Goal: Task Accomplishment & Management: Manage account settings

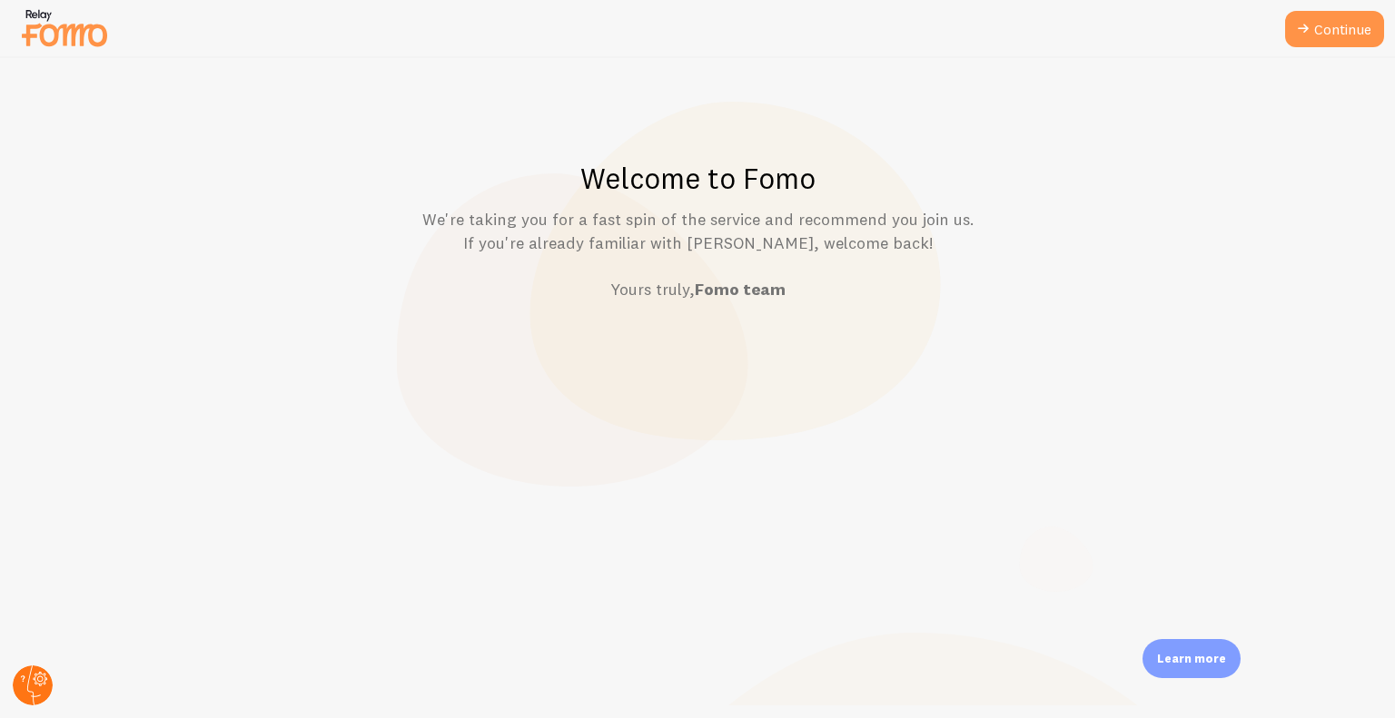
click at [33, 698] on circle at bounding box center [33, 685] width 40 height 40
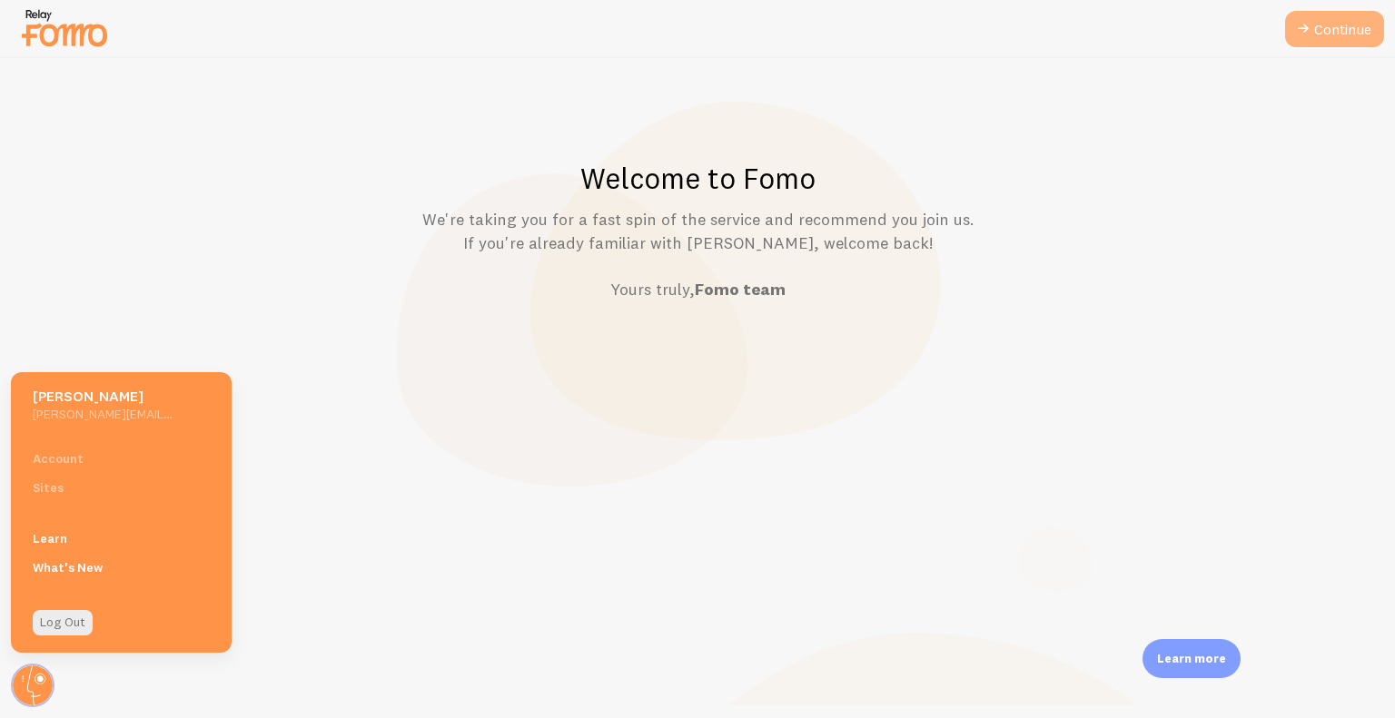
click at [1313, 44] on link "Continue" at bounding box center [1334, 29] width 99 height 36
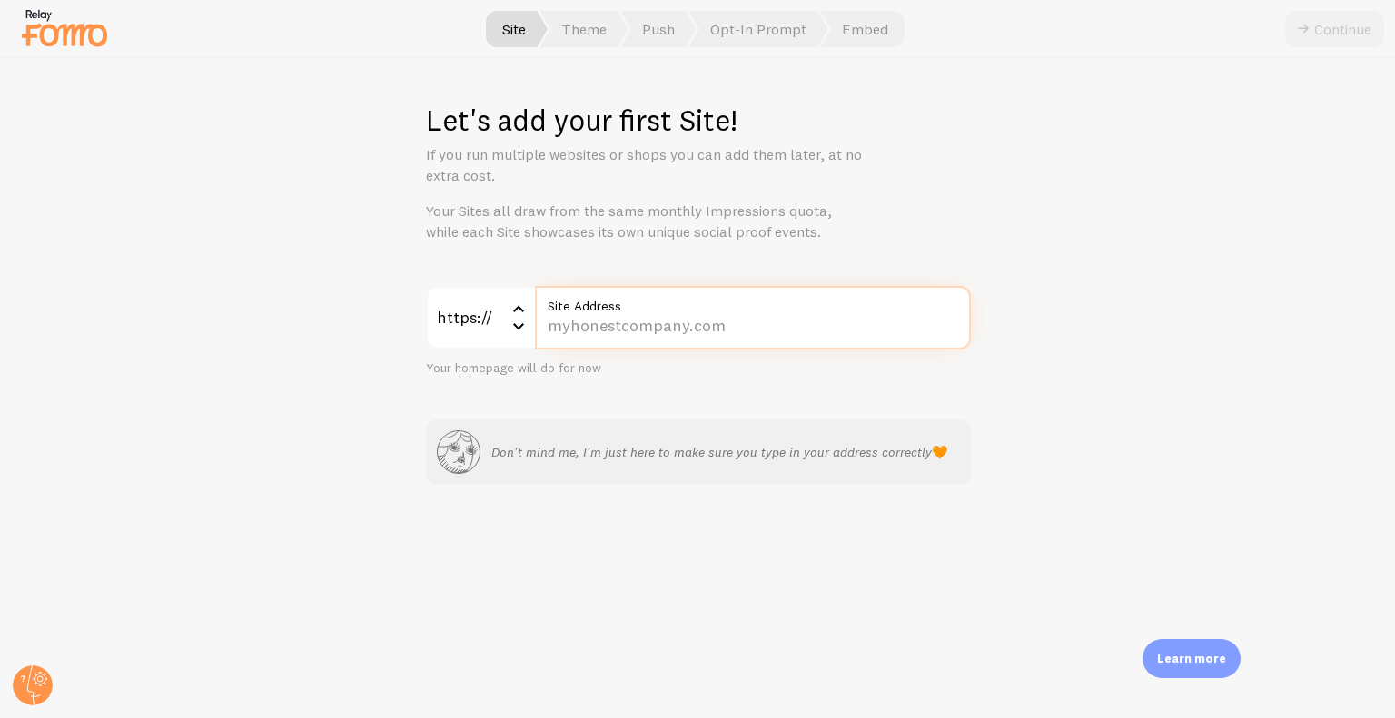
click at [768, 320] on input "Site Address" at bounding box center [753, 318] width 436 height 64
type input "[DOMAIN_NAME]"
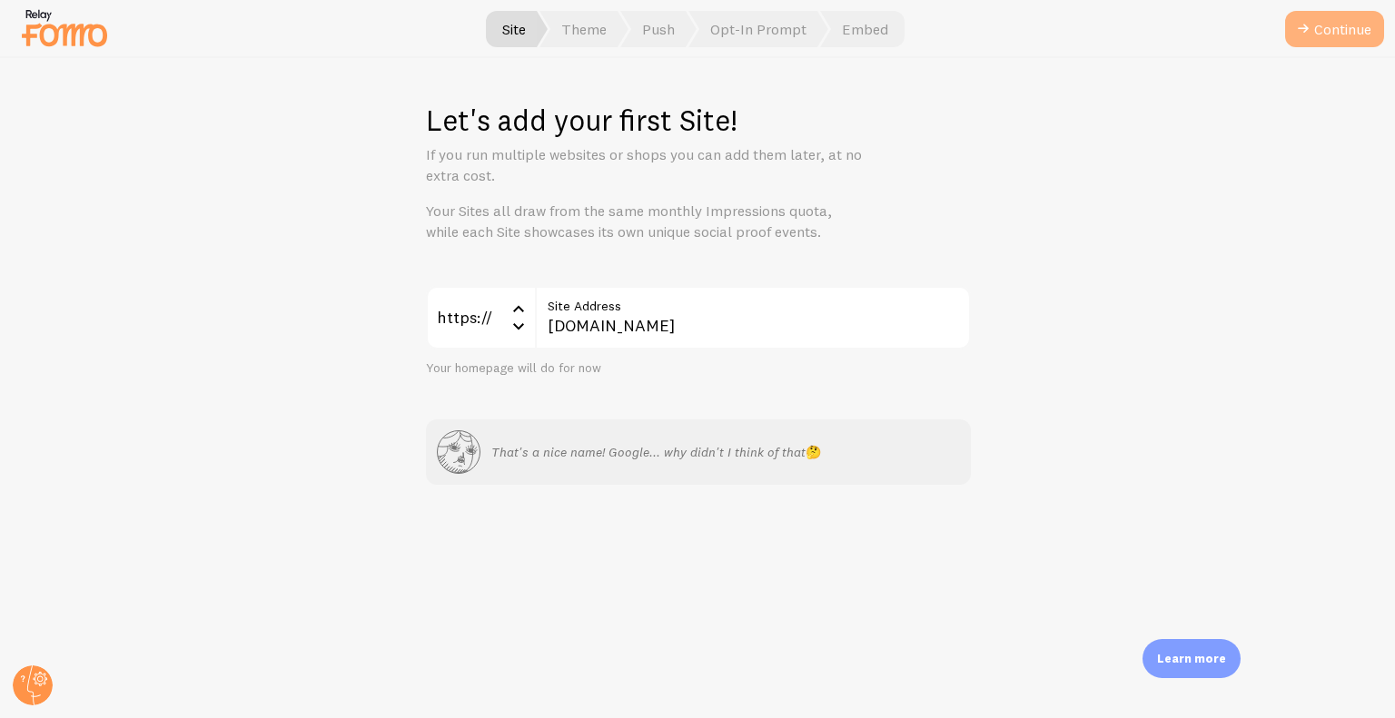
click at [1296, 25] on icon "submit" at bounding box center [1303, 29] width 22 height 22
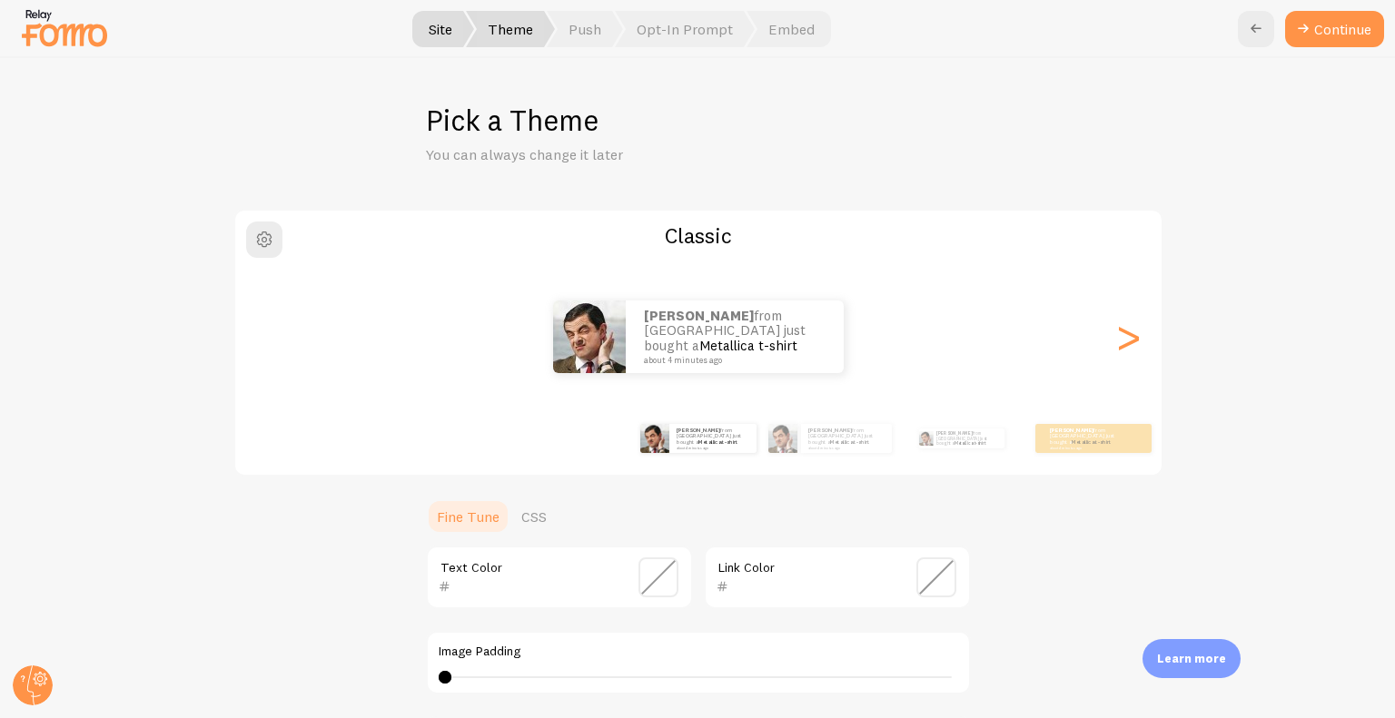
click at [1296, 25] on icon at bounding box center [1303, 29] width 22 height 22
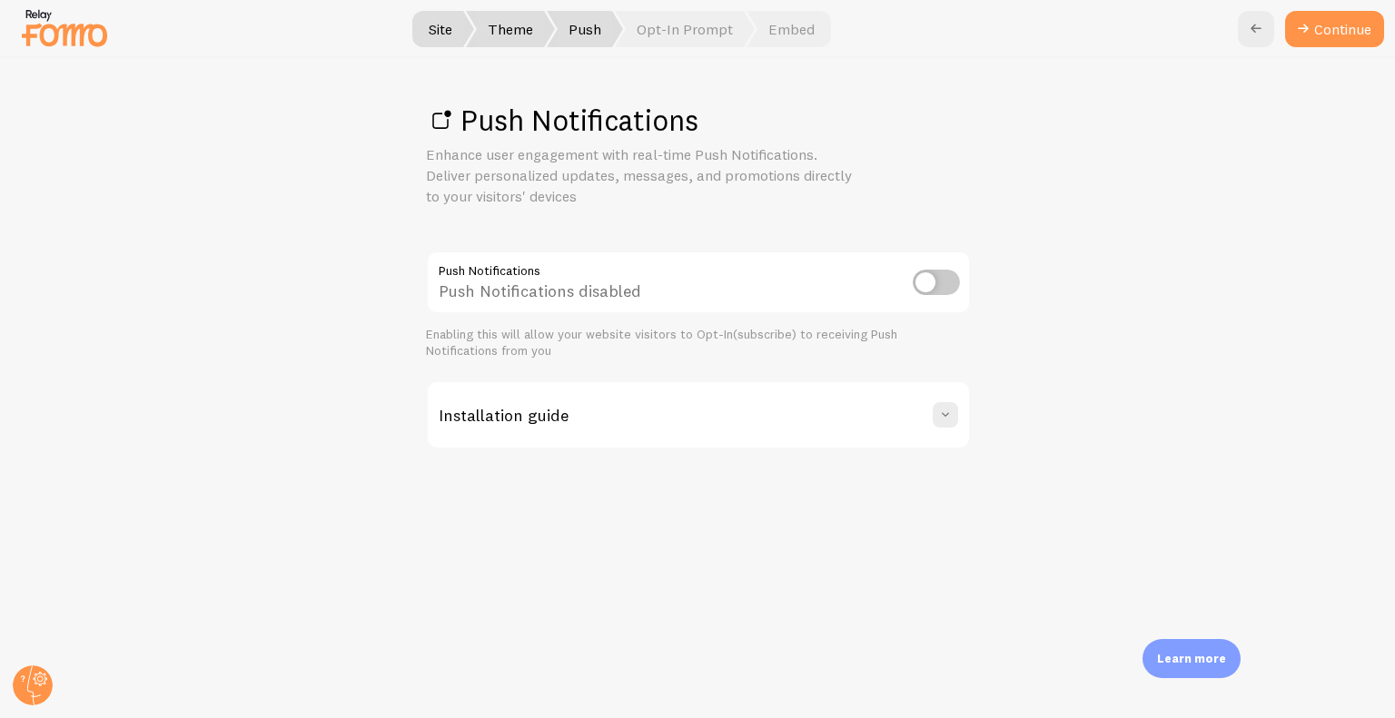
click at [1296, 25] on icon at bounding box center [1303, 29] width 22 height 22
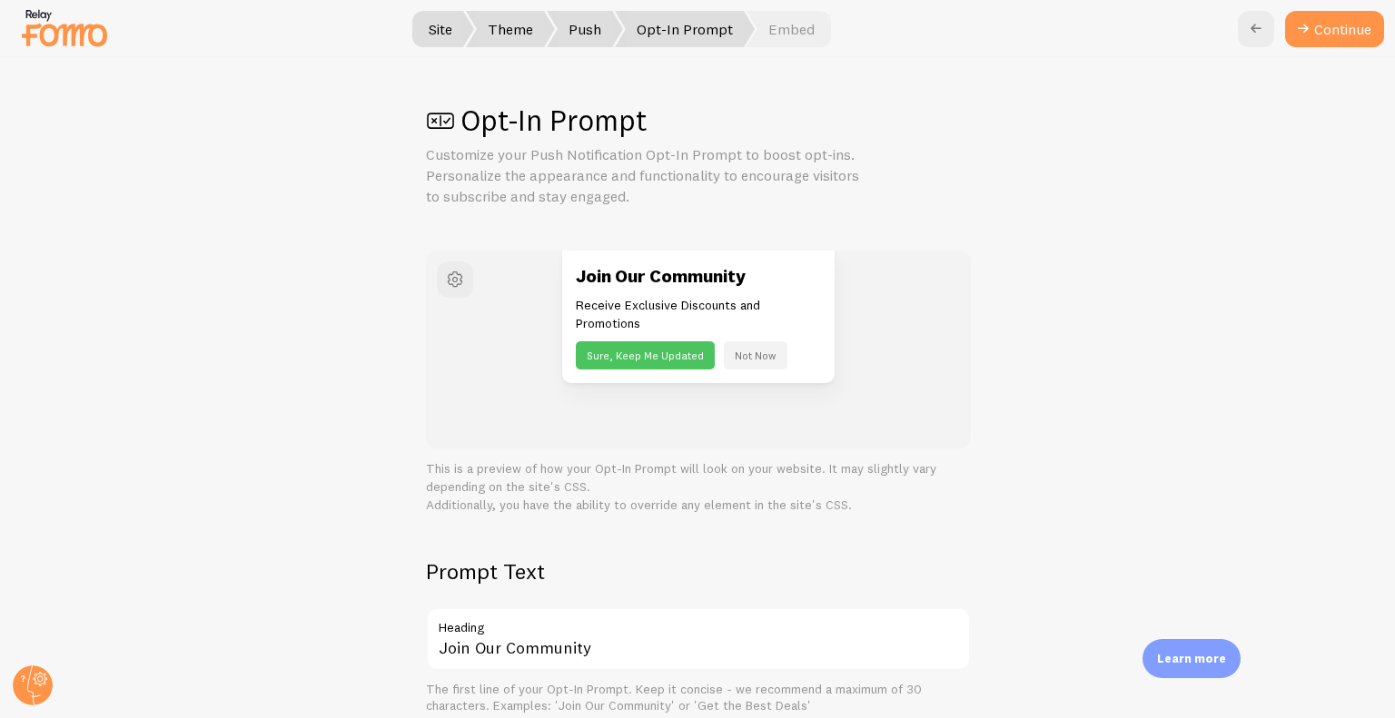
click at [1296, 25] on icon at bounding box center [1303, 29] width 22 height 22
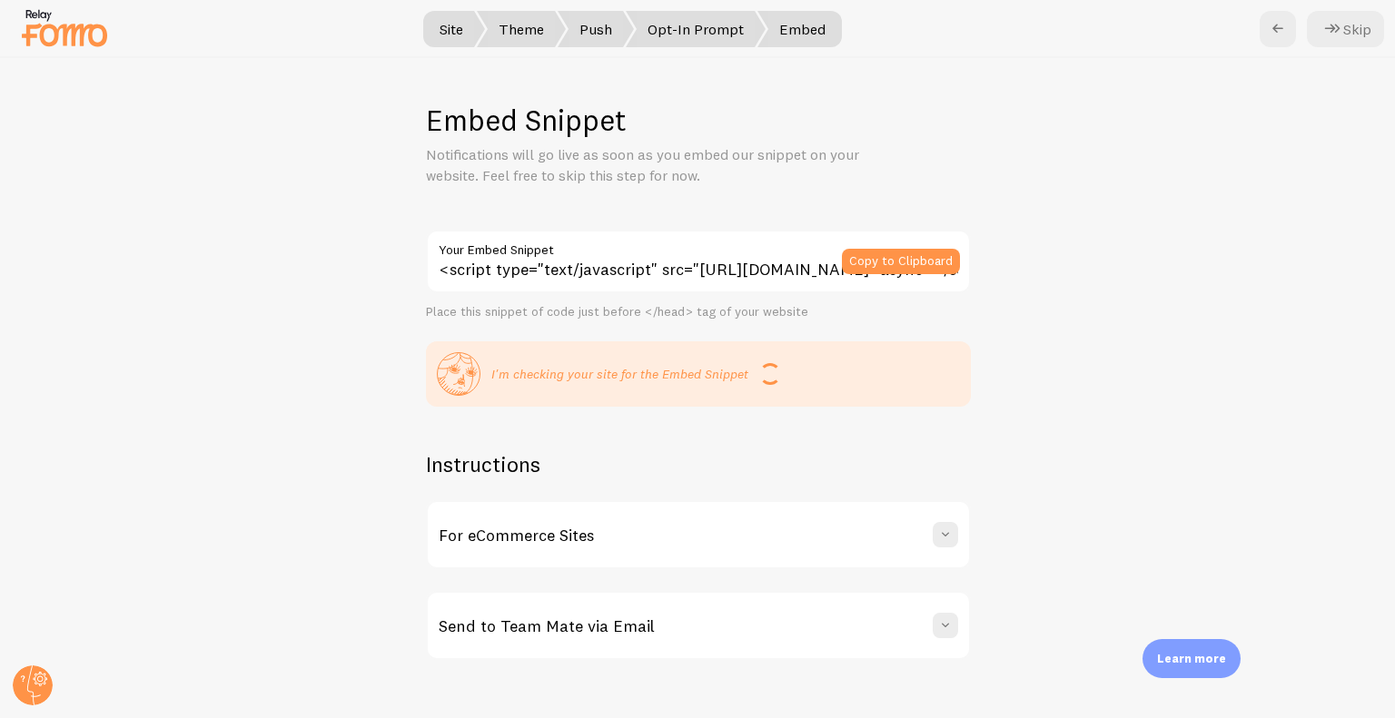
click at [1296, 25] on div "Skip" at bounding box center [1321, 29] width 124 height 36
click at [1327, 27] on icon at bounding box center [1332, 29] width 22 height 22
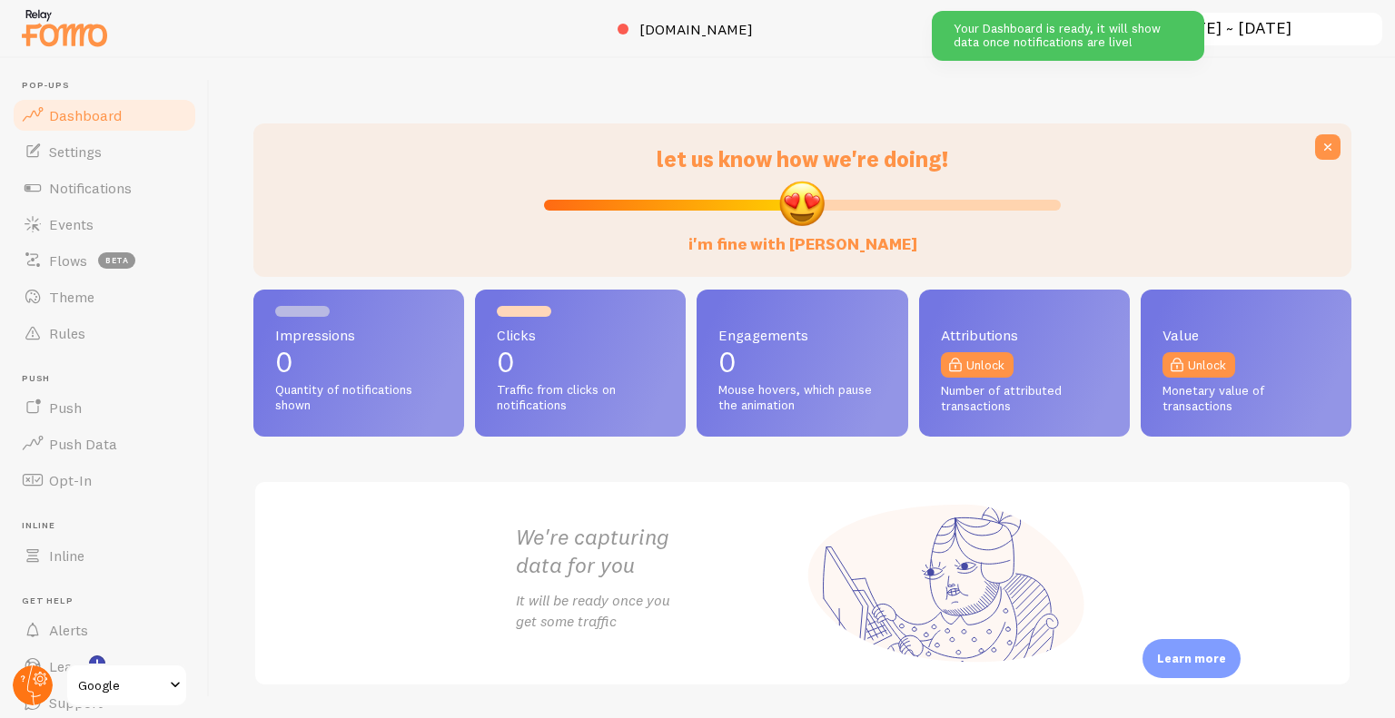
click at [23, 672] on circle at bounding box center [33, 685] width 40 height 40
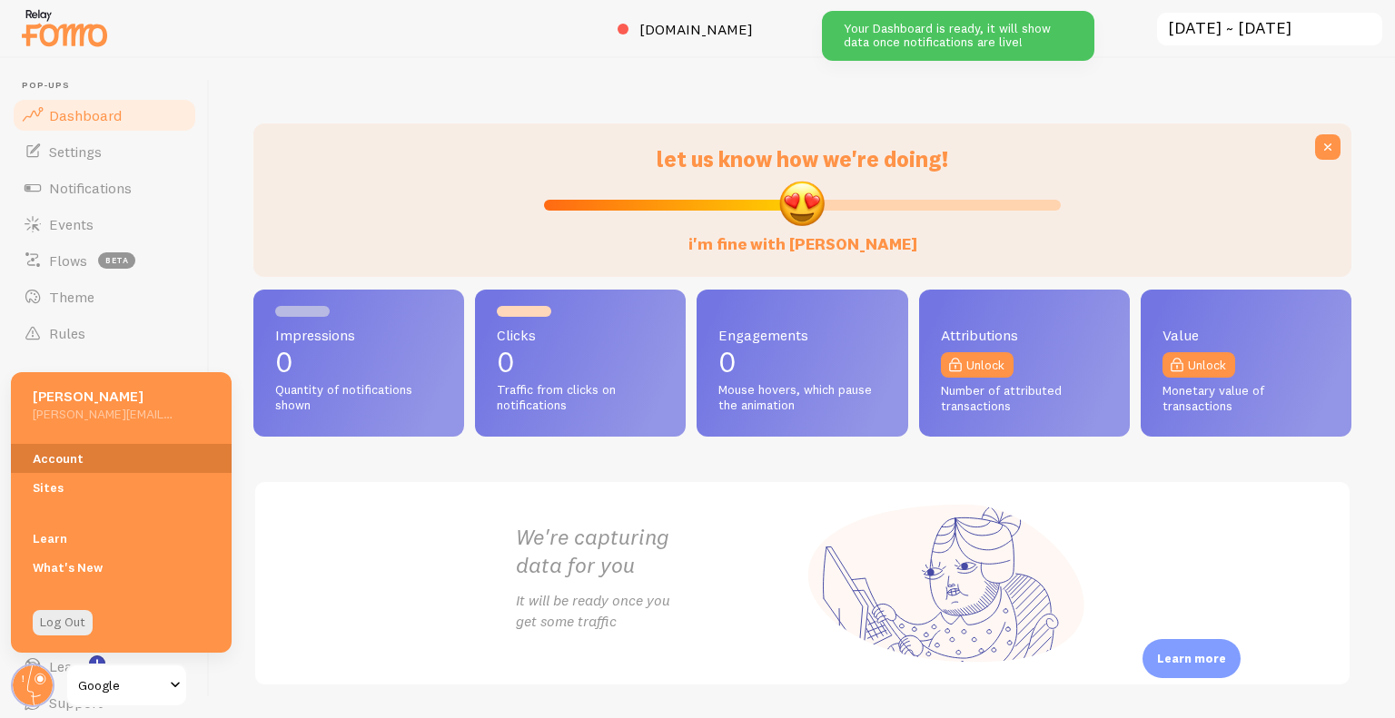
click at [79, 461] on link "Account" at bounding box center [121, 458] width 221 height 29
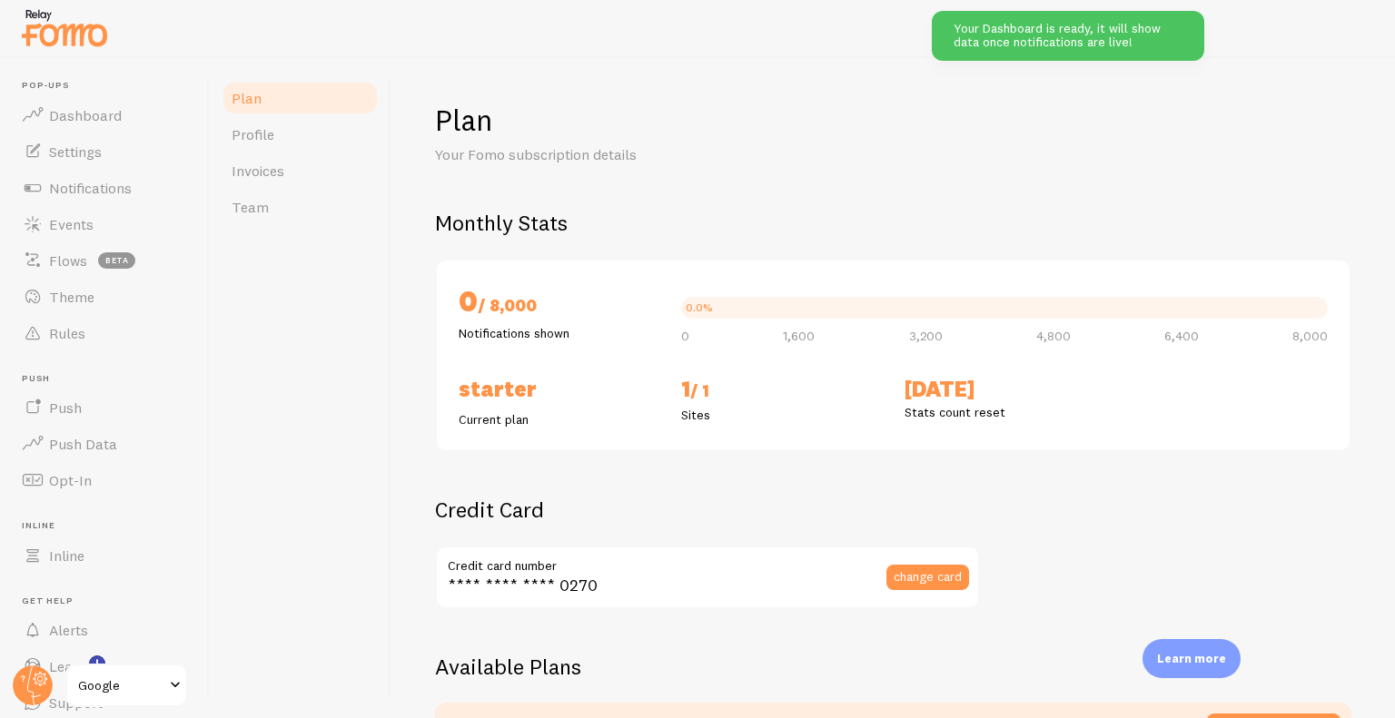
checkbox input "true"
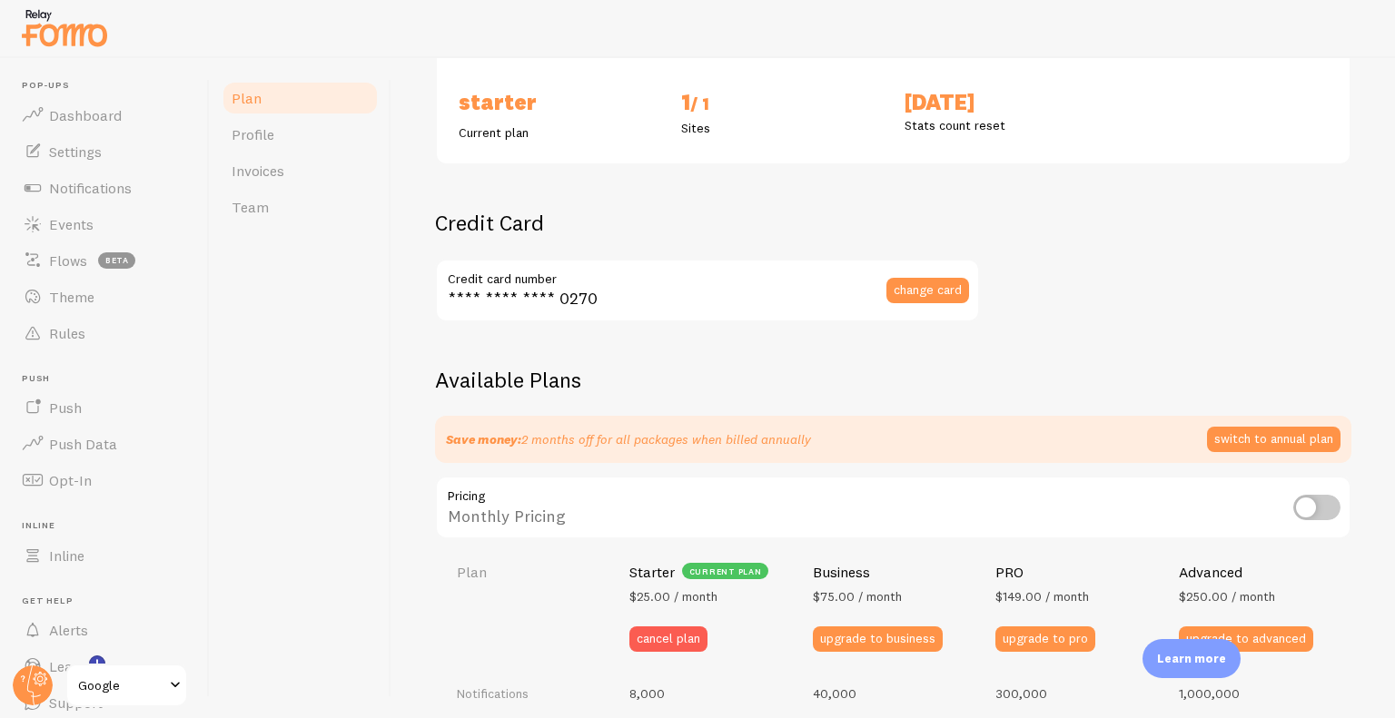
scroll to position [288, 0]
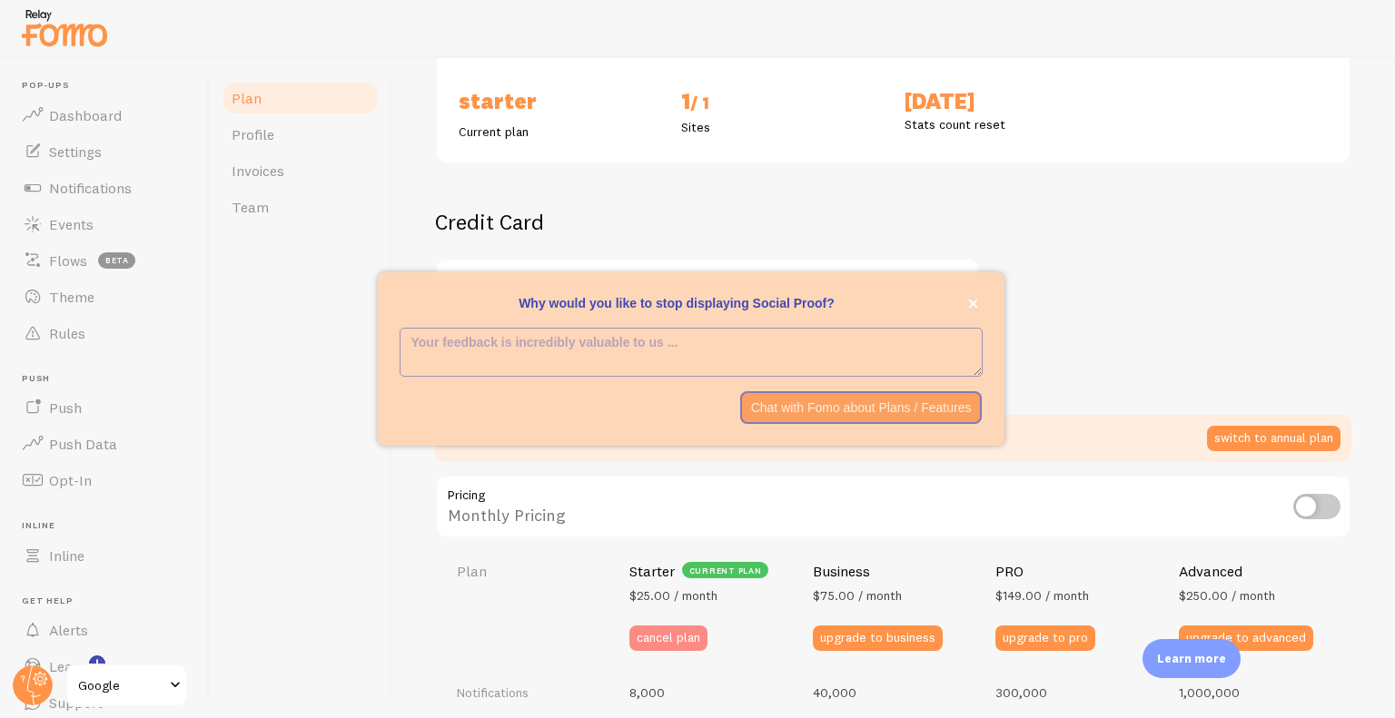
click at [669, 629] on button "cancel plan" at bounding box center [668, 638] width 78 height 25
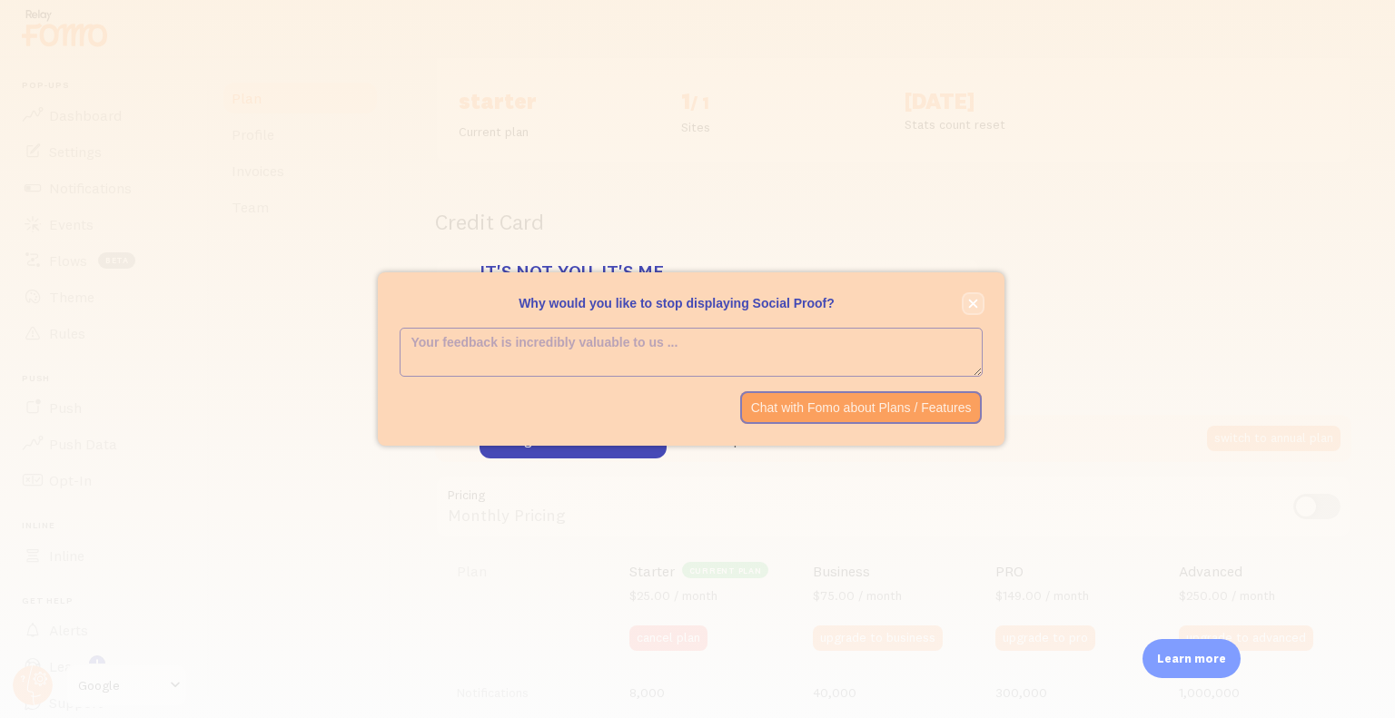
click at [971, 306] on icon "close," at bounding box center [973, 304] width 10 height 10
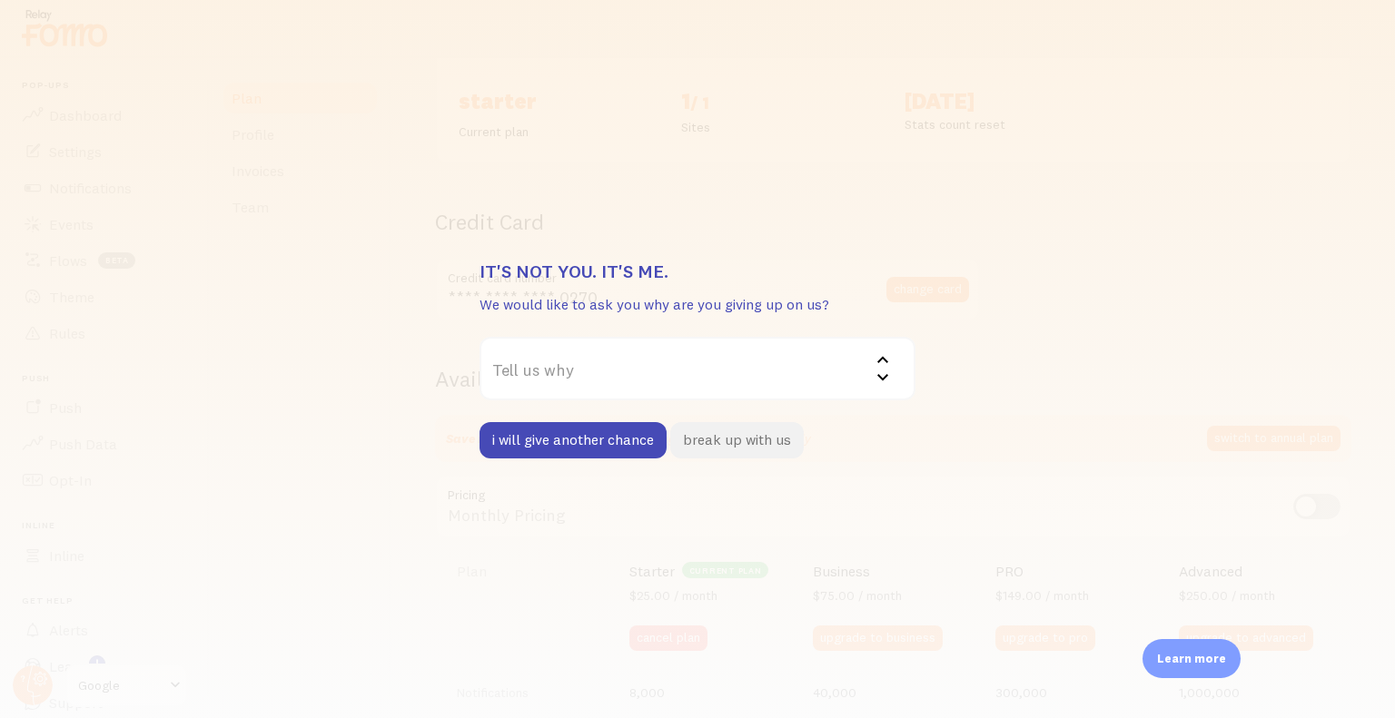
click at [729, 438] on button "break up with us" at bounding box center [736, 440] width 133 height 36
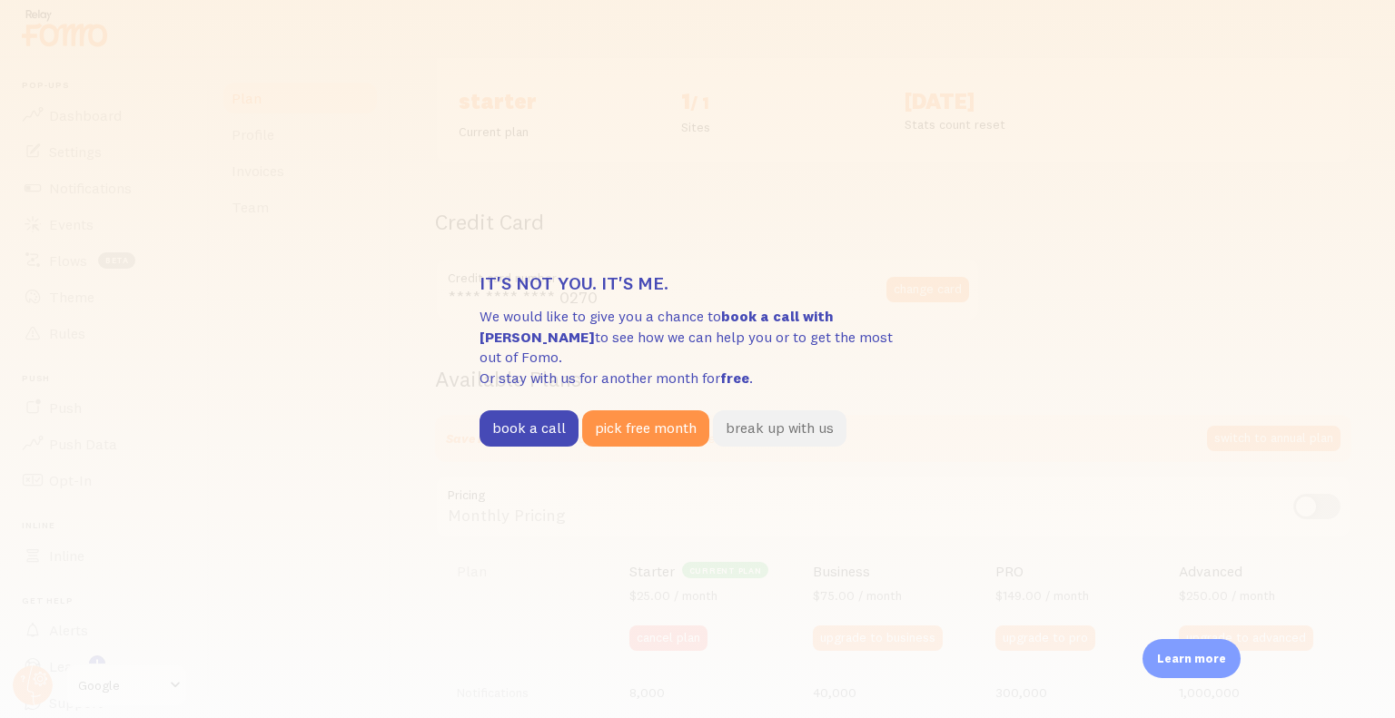
click at [775, 418] on button "break up with us" at bounding box center [779, 428] width 133 height 36
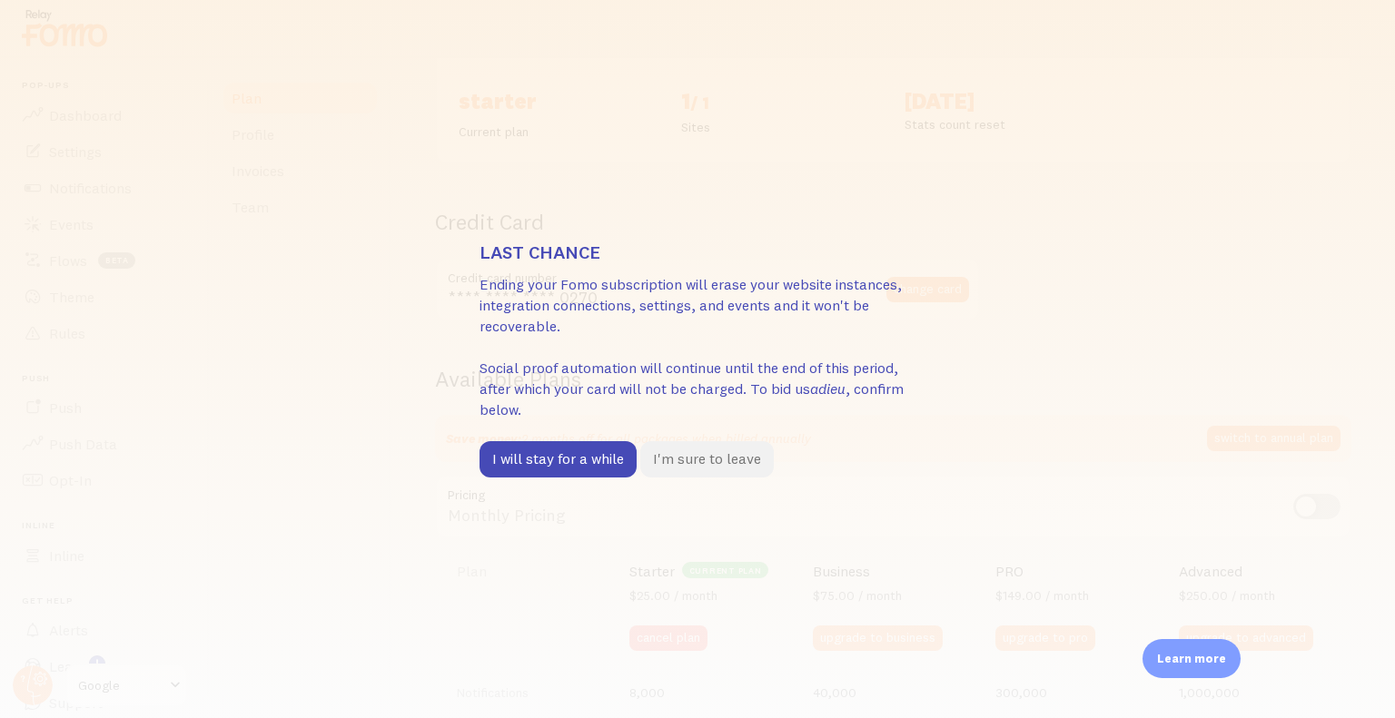
click at [710, 460] on button "I'm sure to leave" at bounding box center [706, 459] width 133 height 36
